Goal: Information Seeking & Learning: Learn about a topic

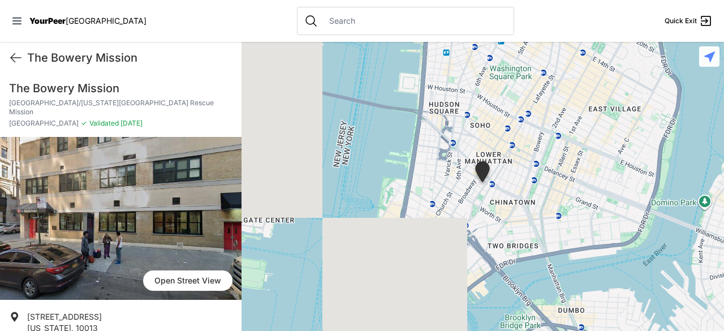
scroll to position [208, 0]
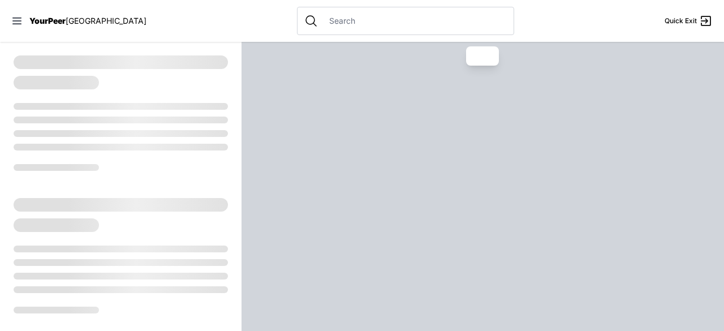
select select "recentlyUpdated"
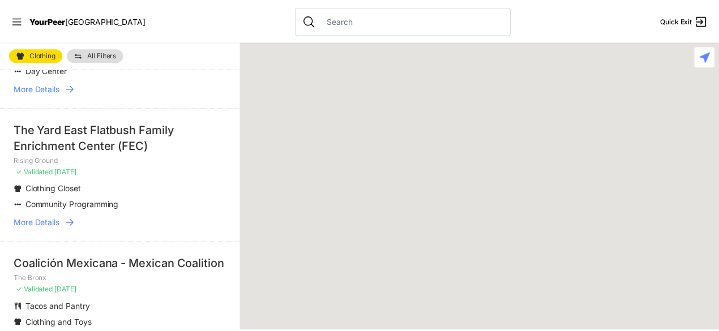
scroll to position [174, 0]
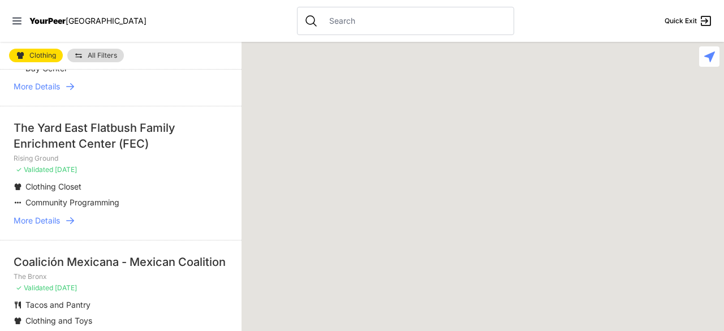
click at [48, 215] on span "More Details" at bounding box center [37, 220] width 46 height 11
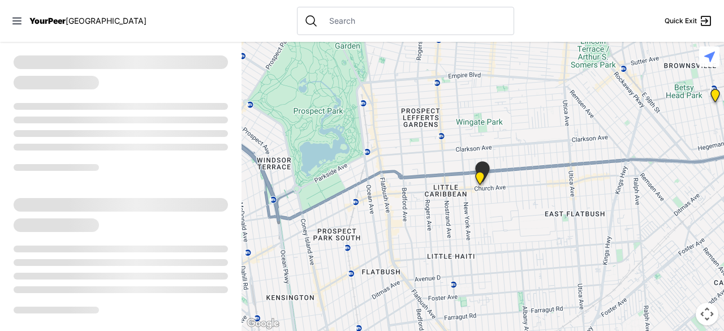
select select "recentlyUpdated"
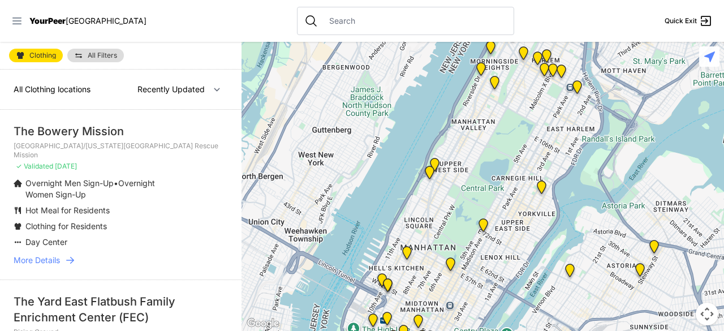
click at [15, 19] on icon at bounding box center [16, 20] width 11 height 11
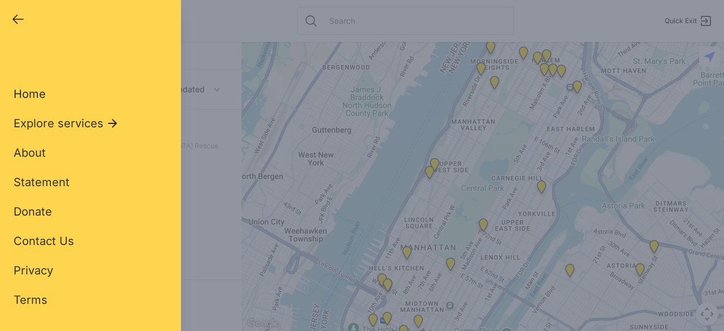
click at [32, 96] on span "Home" at bounding box center [30, 94] width 32 height 14
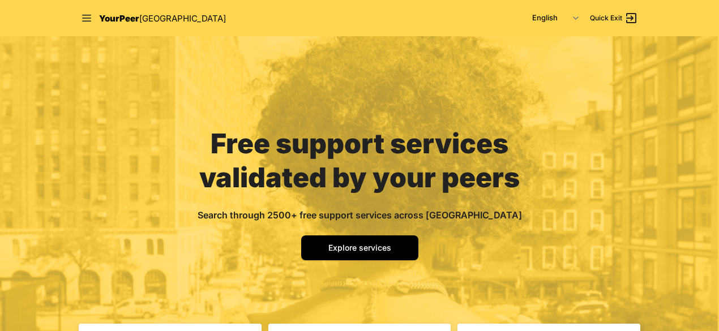
scroll to position [293, 0]
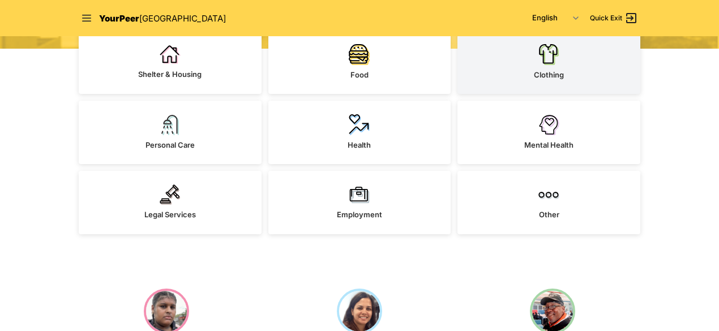
click at [570, 62] on link "Clothing" at bounding box center [548, 62] width 183 height 63
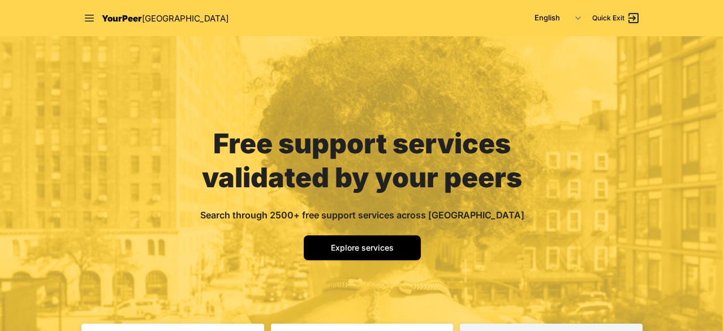
select select "recentlyUpdated"
